Goal: Communication & Community: Answer question/provide support

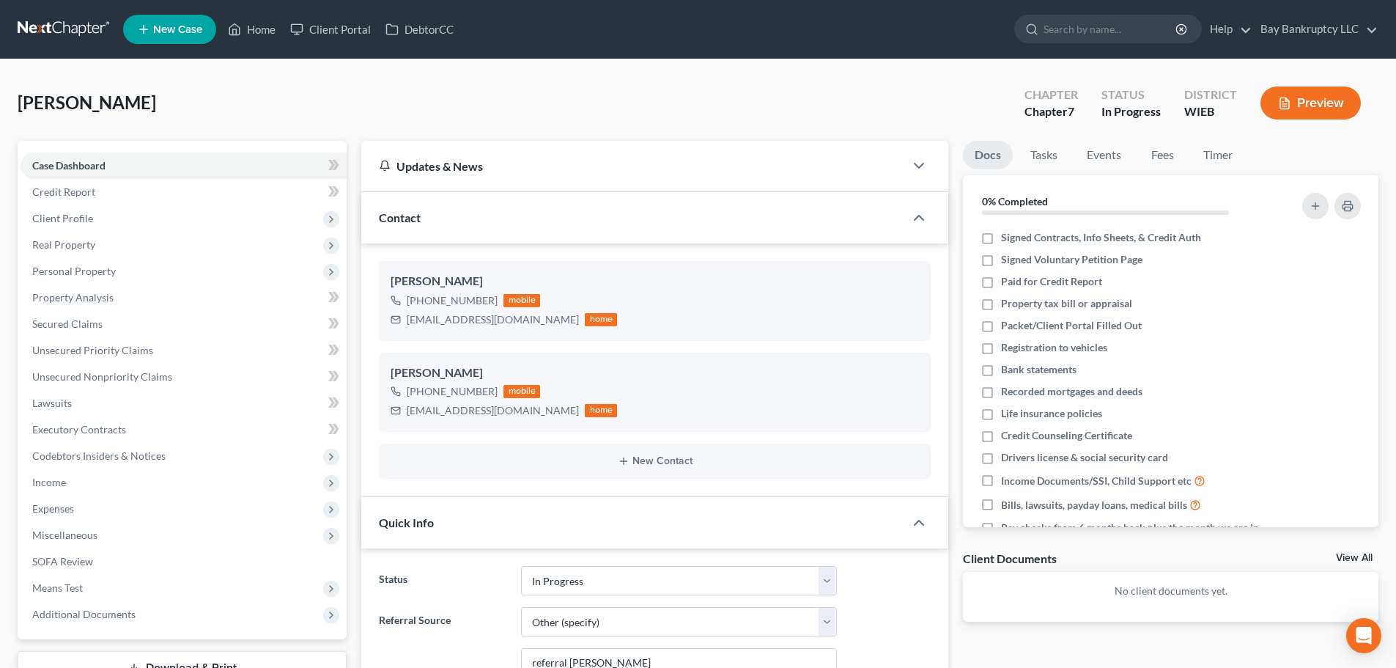
select select "3"
select select "6"
select select "0"
drag, startPoint x: 256, startPoint y: 33, endPoint x: 623, endPoint y: 190, distance: 399.3
click at [256, 33] on link "Home" at bounding box center [252, 29] width 62 height 26
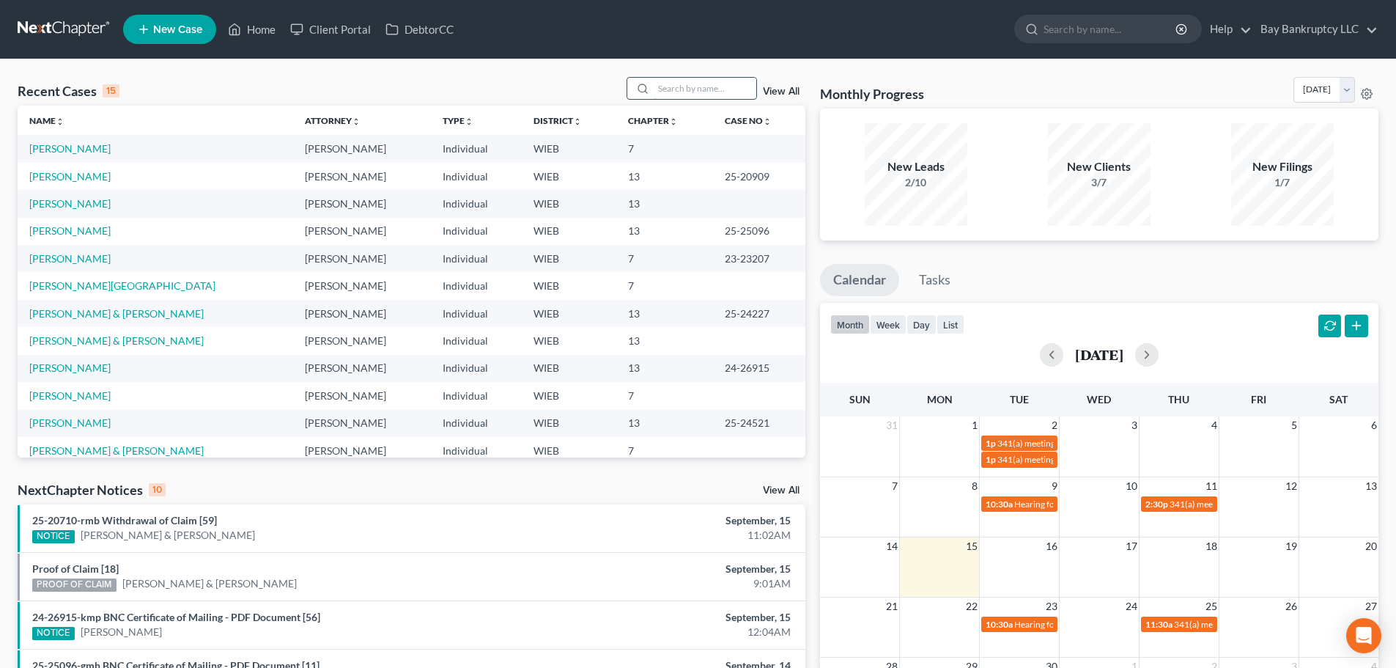
click at [695, 89] on input "search" at bounding box center [705, 88] width 103 height 21
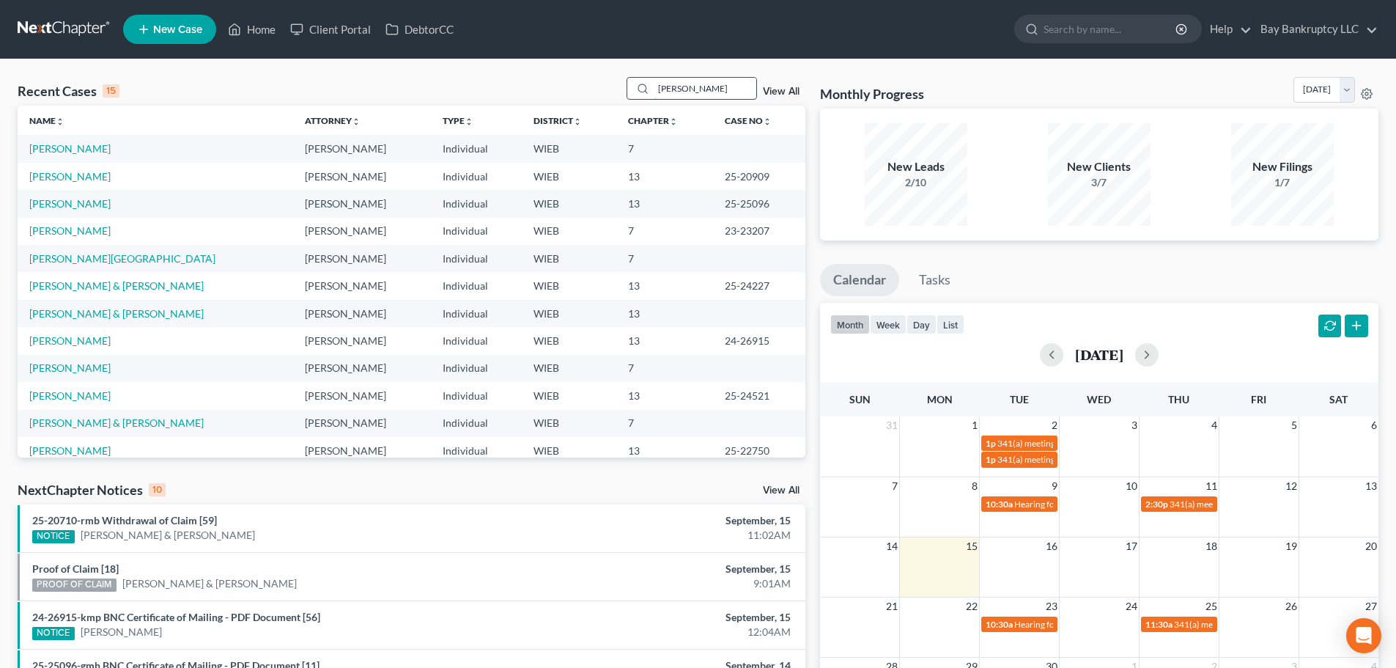
type input "[PERSON_NAME]"
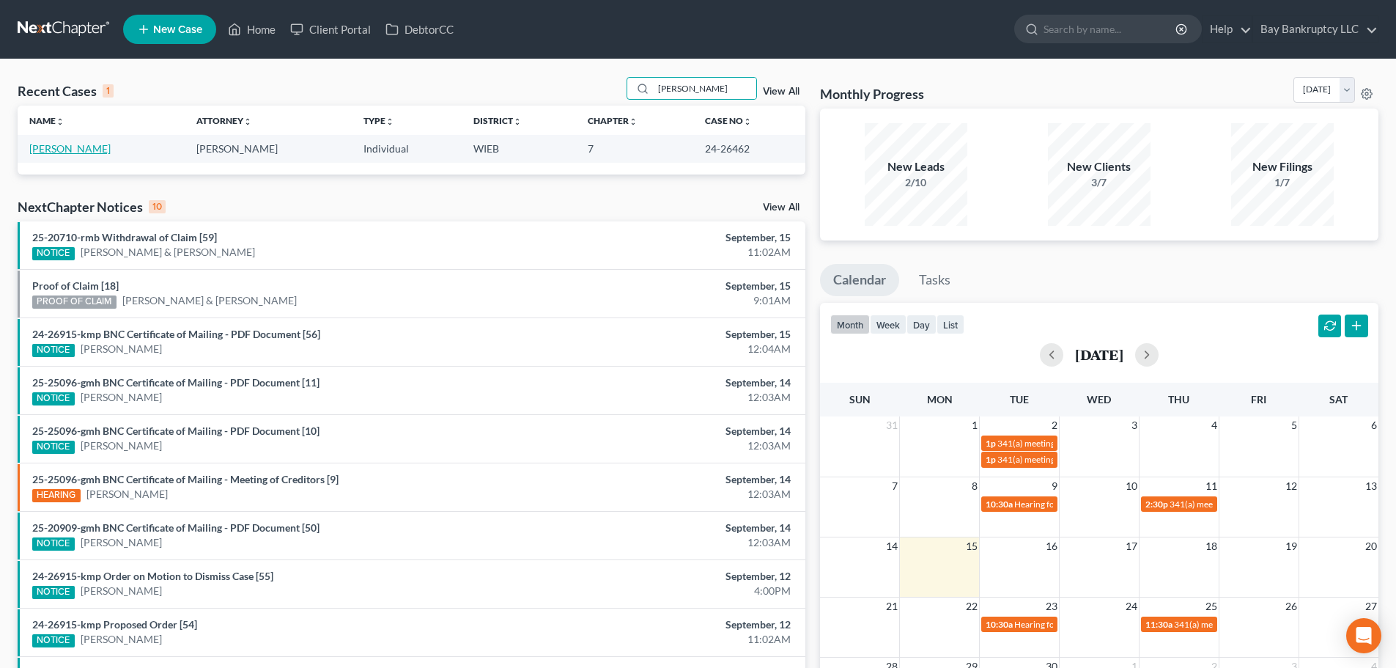
click at [37, 150] on link "[PERSON_NAME]" at bounding box center [69, 148] width 81 height 12
select select "2"
select select "1"
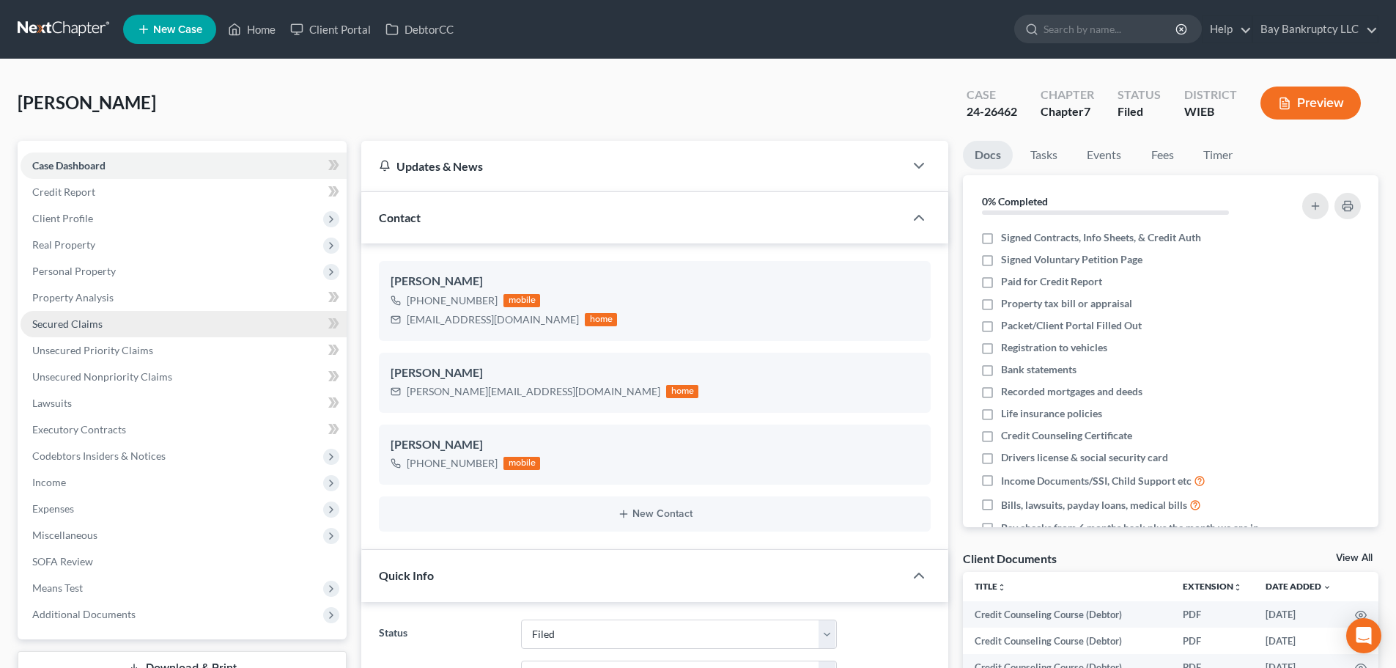
click at [74, 328] on span "Secured Claims" at bounding box center [67, 323] width 70 height 12
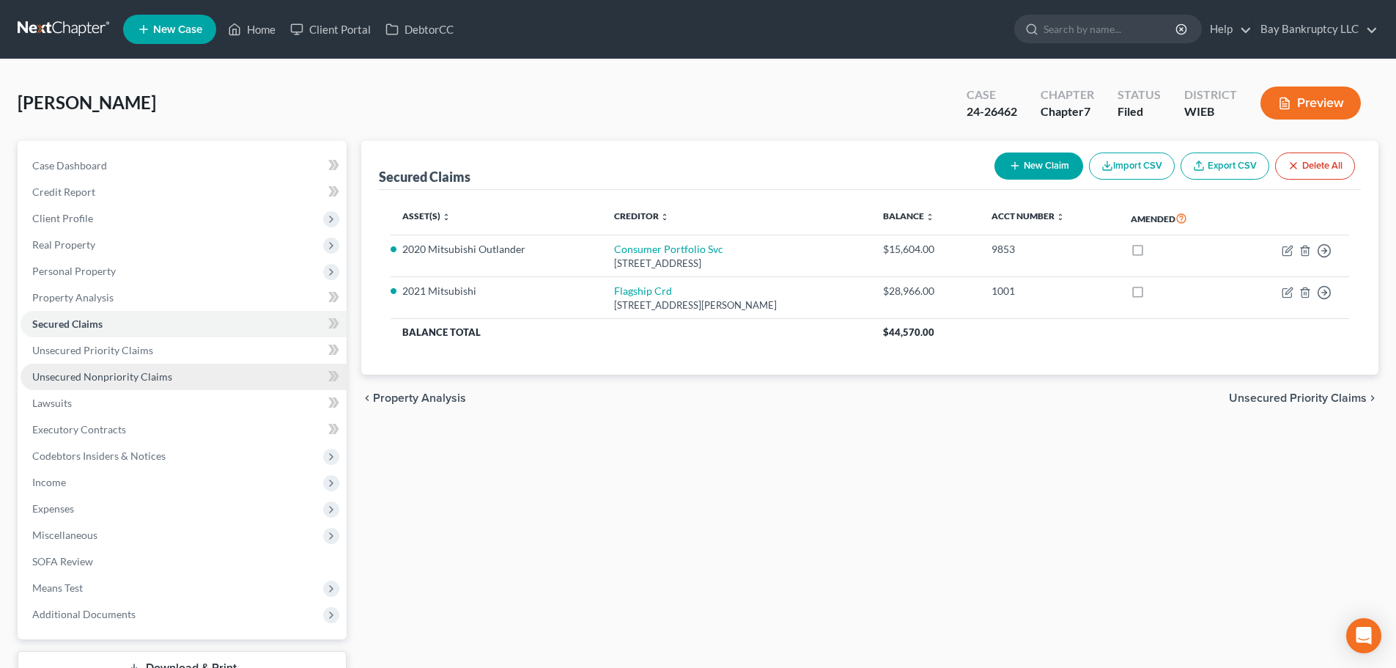
click at [82, 368] on link "Unsecured Nonpriority Claims" at bounding box center [184, 377] width 326 height 26
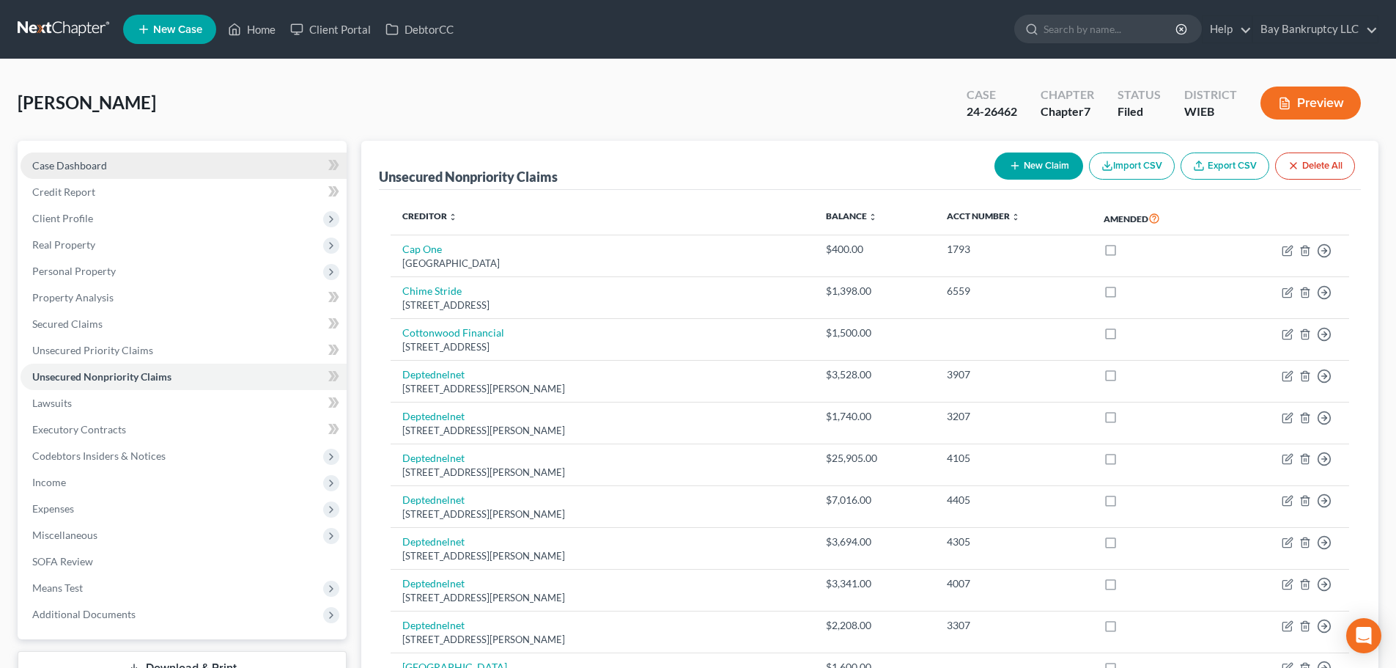
click at [80, 173] on link "Case Dashboard" at bounding box center [184, 165] width 326 height 26
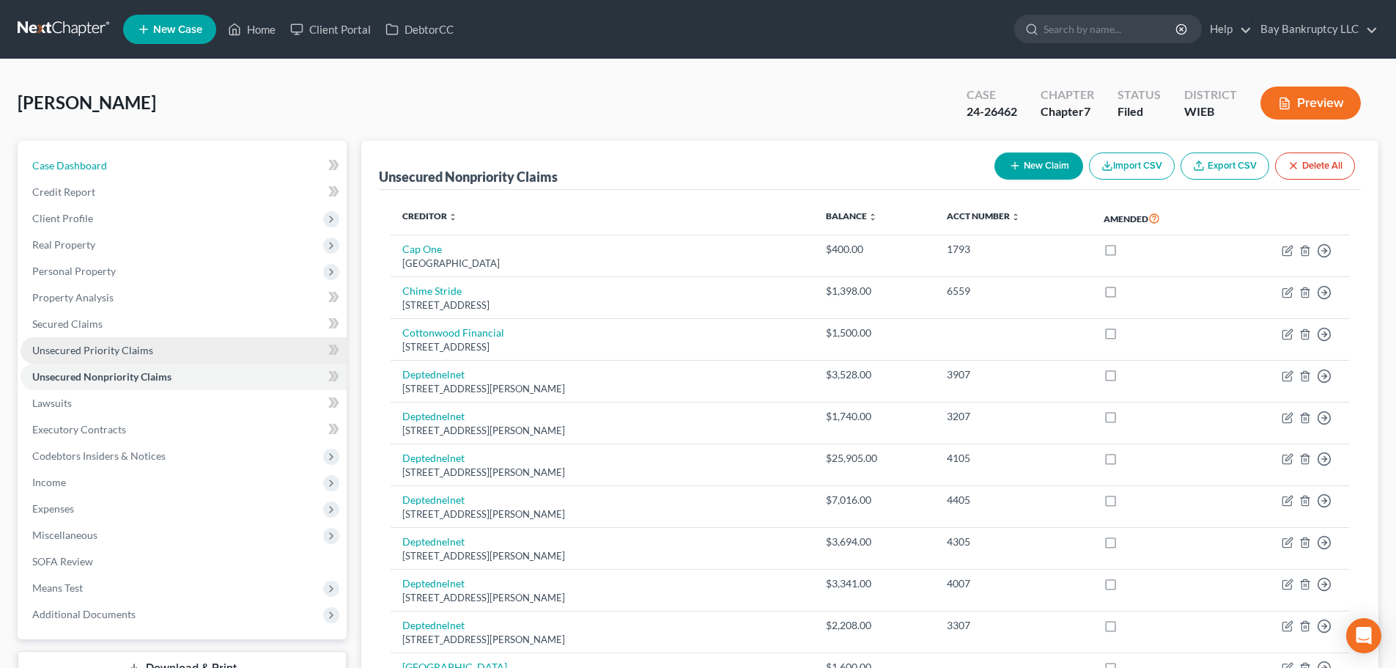
select select "2"
select select "1"
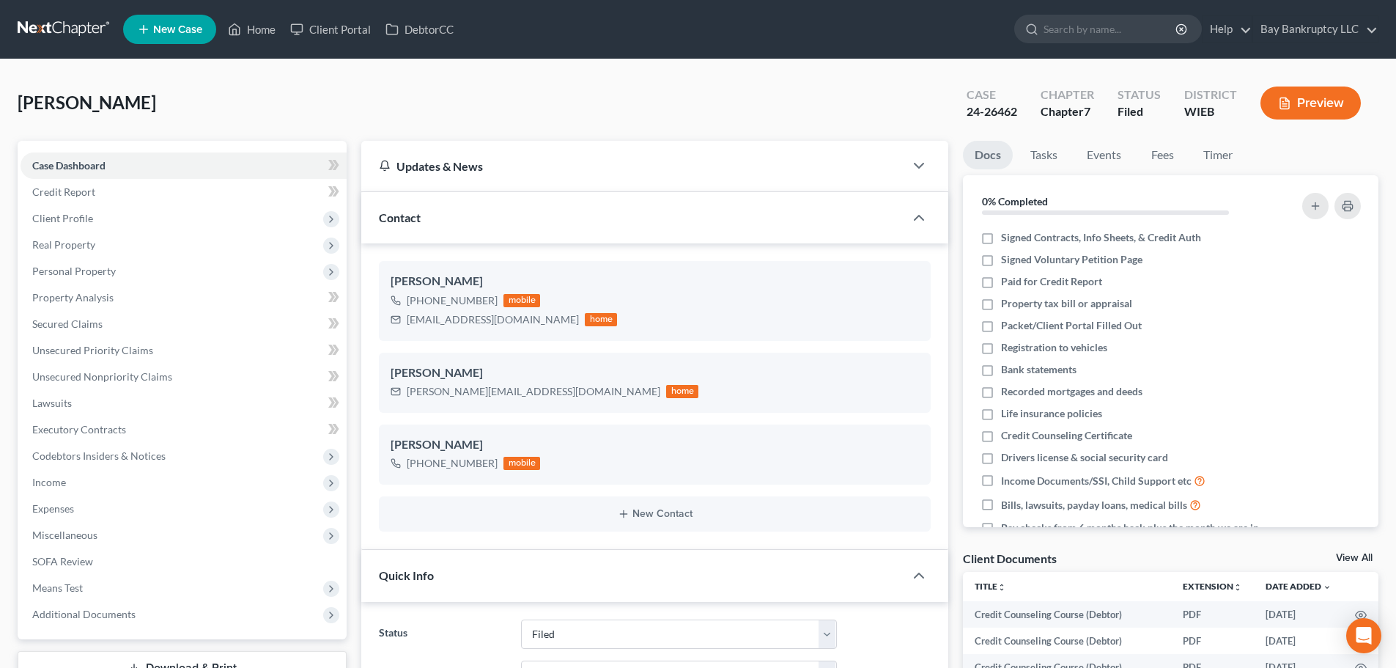
scroll to position [17253, 0]
drag, startPoint x: 969, startPoint y: 117, endPoint x: 1022, endPoint y: 119, distance: 52.8
click at [1022, 119] on div "Case 24-26462" at bounding box center [992, 104] width 74 height 43
copy div "24-26462"
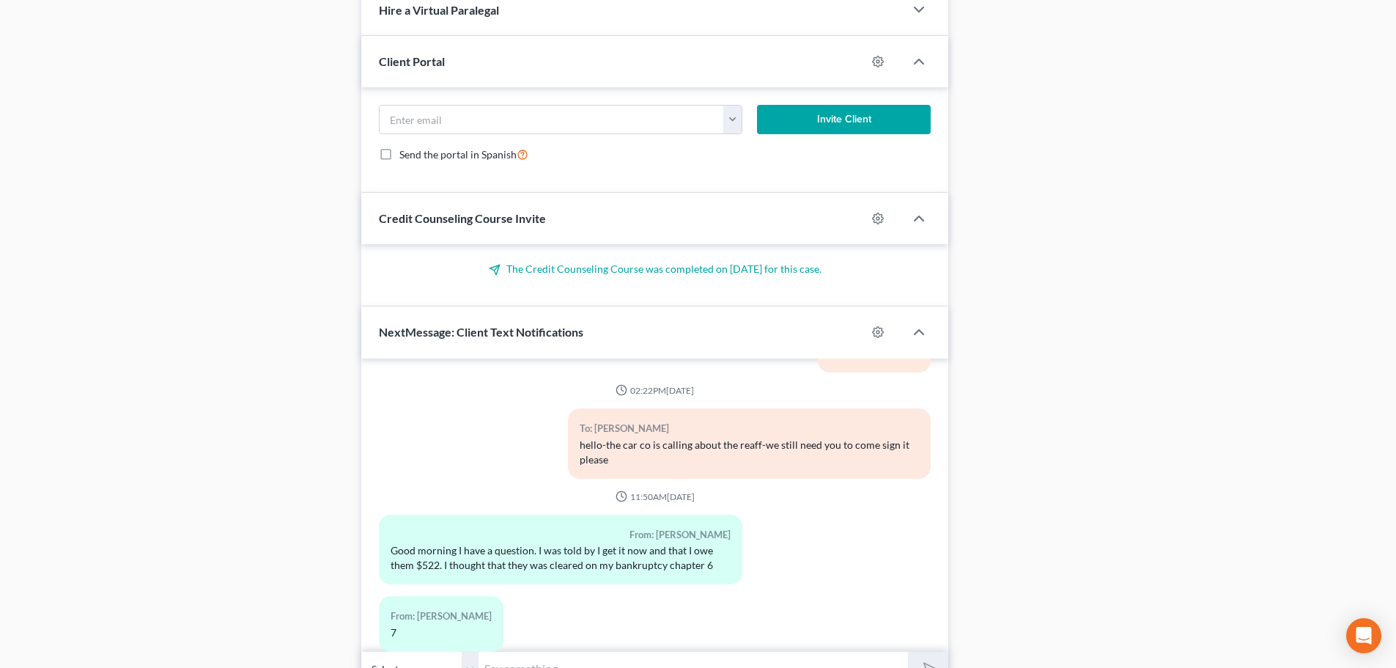
scroll to position [1321, 0]
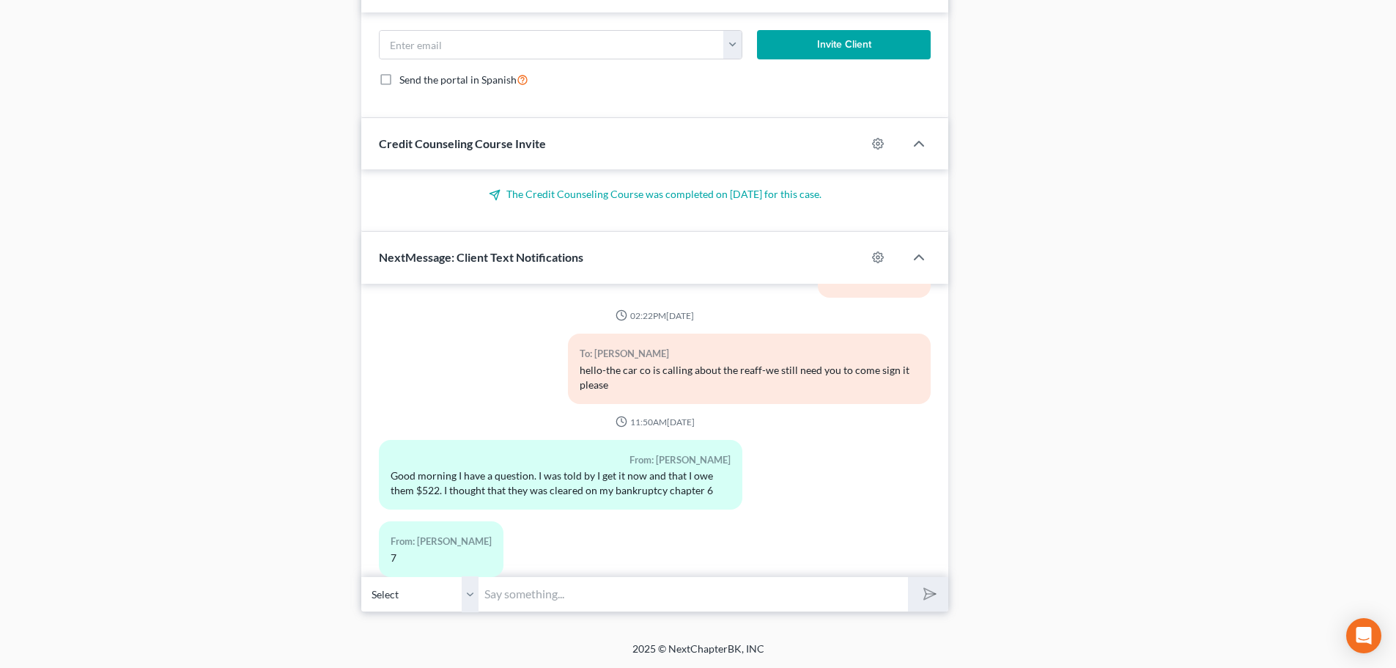
click at [536, 605] on input "text" at bounding box center [693, 594] width 429 height 36
paste input "24-26462"
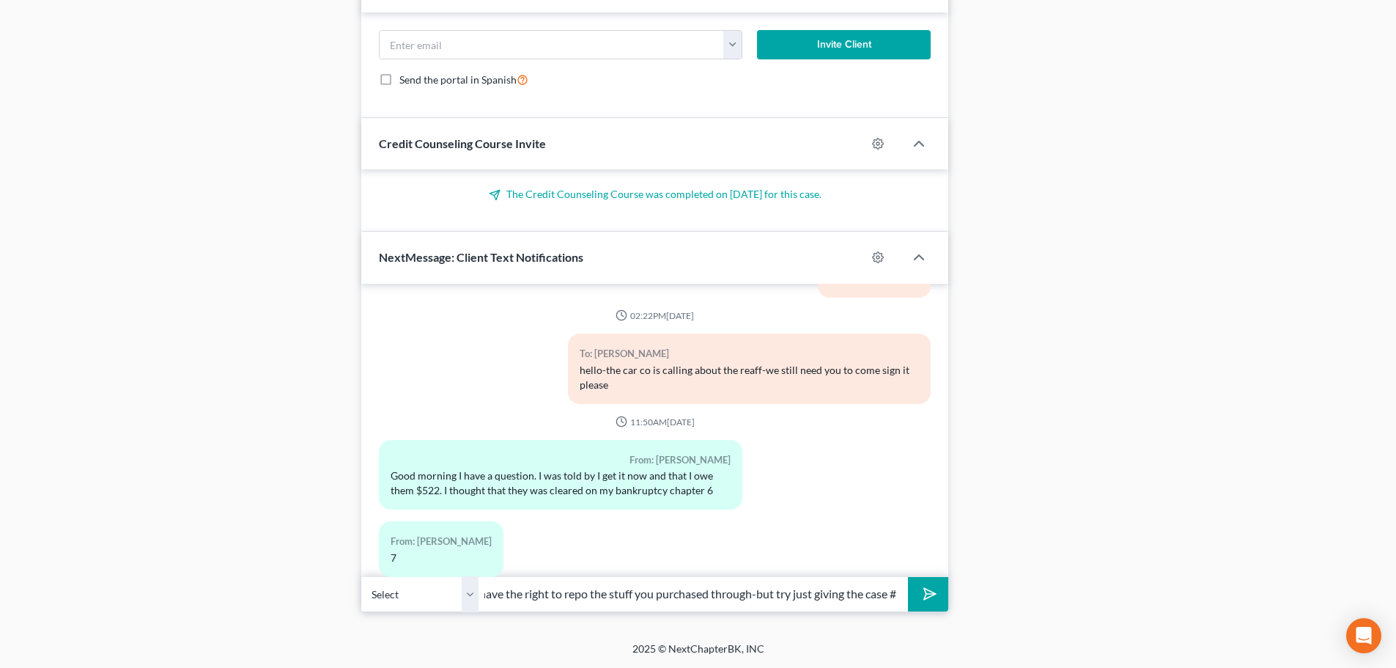
scroll to position [0, 371]
type input "It is cleared-you can give them your case # which is 24-26462. They do have the…"
click at [935, 596] on icon "submit" at bounding box center [927, 593] width 21 height 21
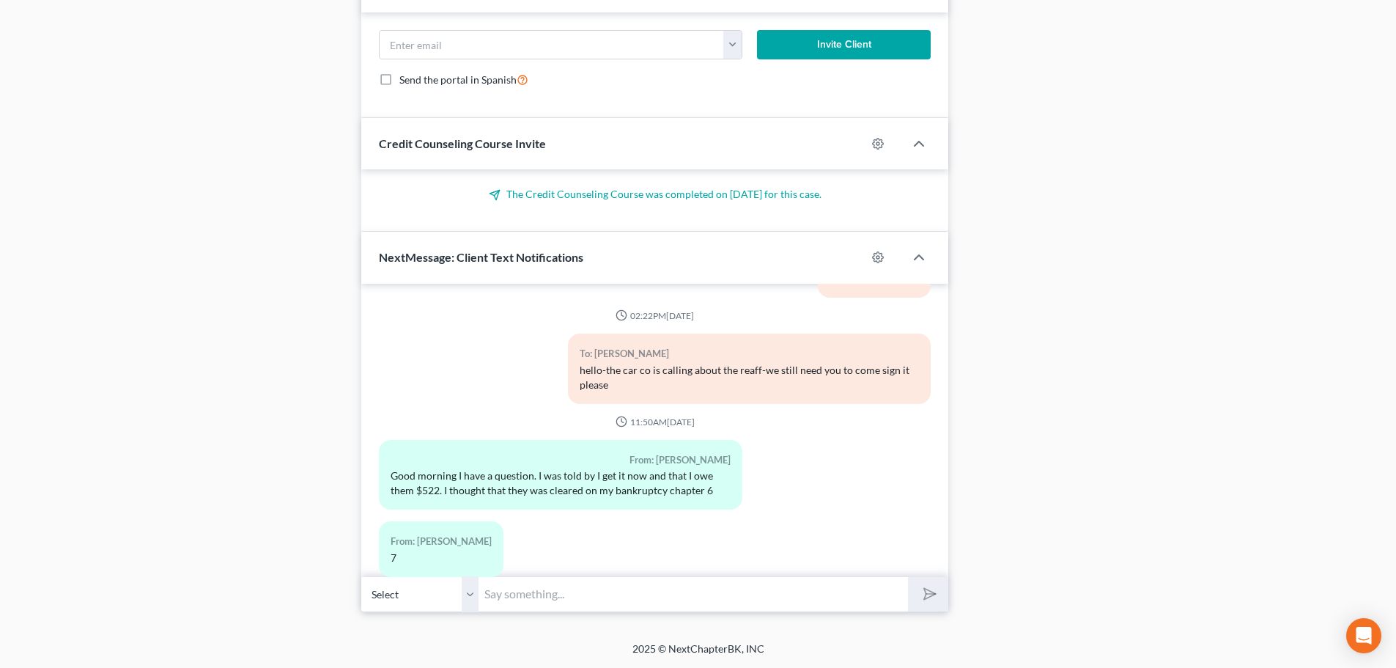
scroll to position [17373, 0]
